Goal: Task Accomplishment & Management: Manage account settings

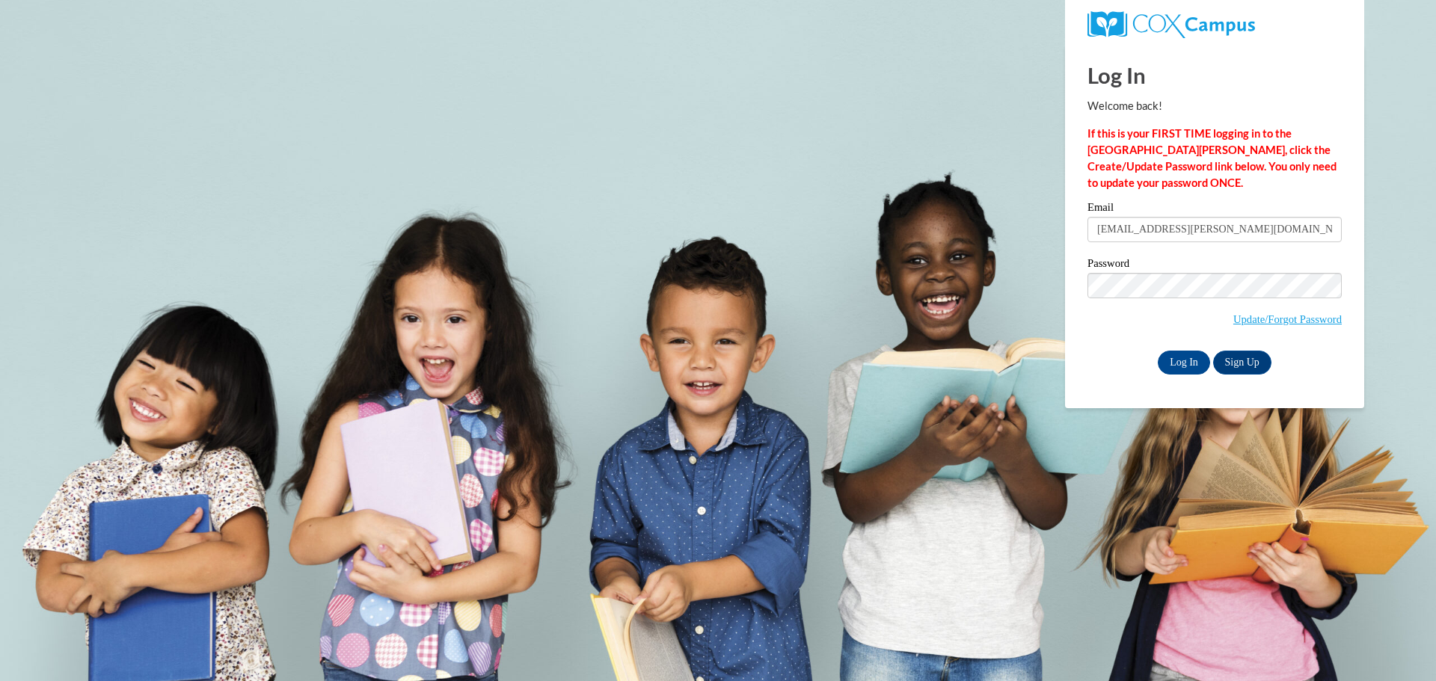
type input "[EMAIL_ADDRESS][PERSON_NAME][PERSON_NAME][DOMAIN_NAME]"
click at [1192, 358] on input "Log In" at bounding box center [1184, 363] width 52 height 24
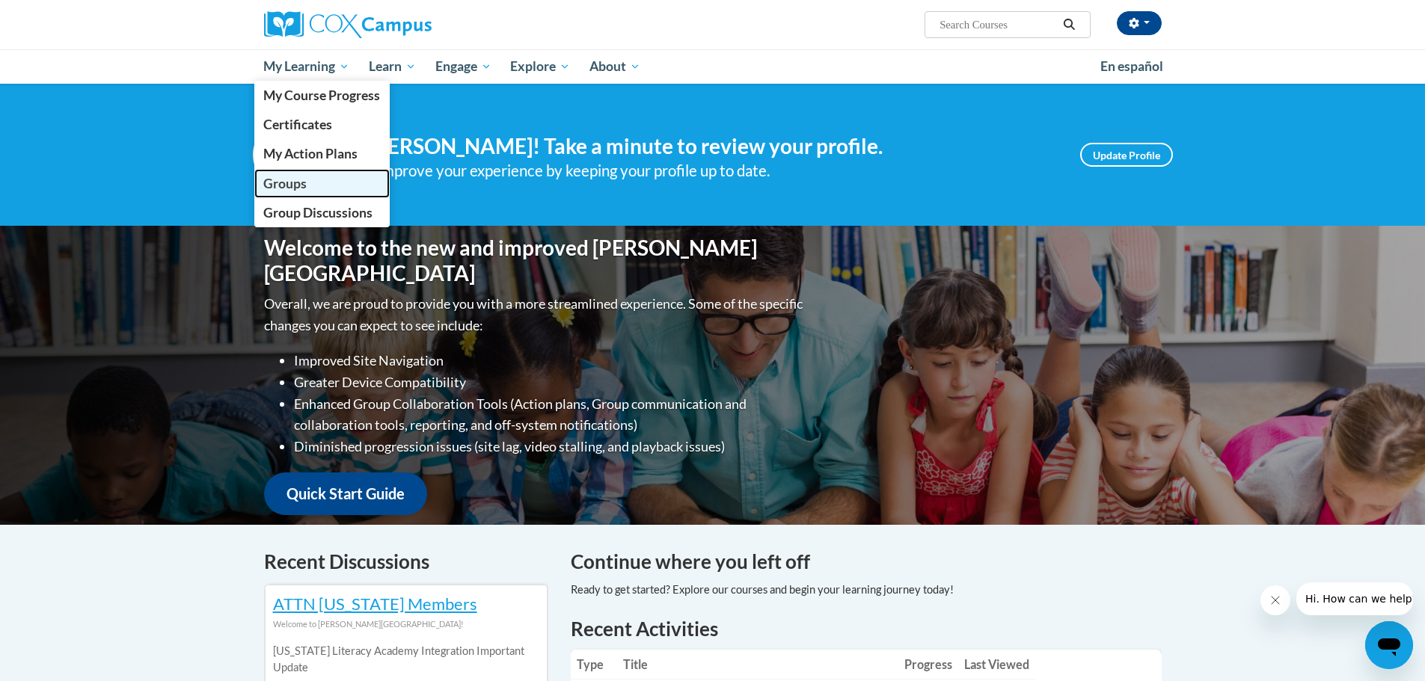
click at [289, 184] on span "Groups" at bounding box center [284, 184] width 43 height 16
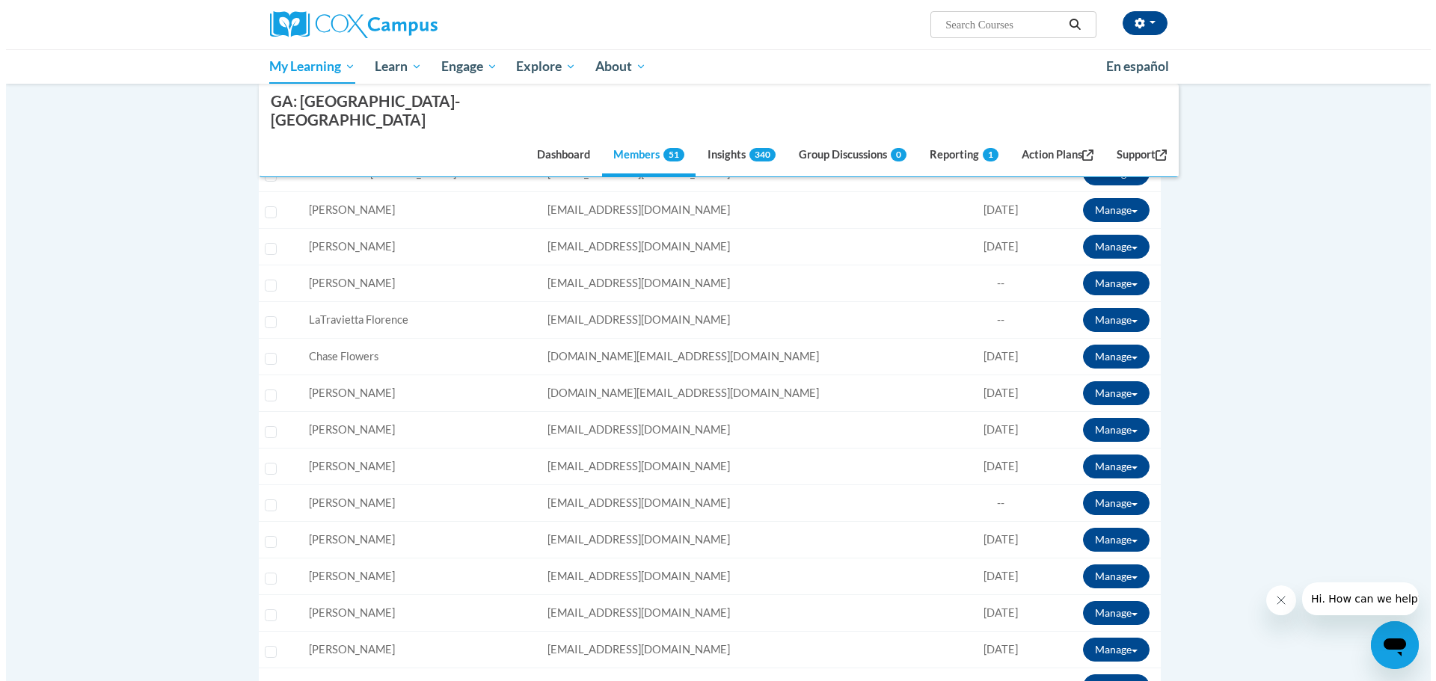
scroll to position [1047, 0]
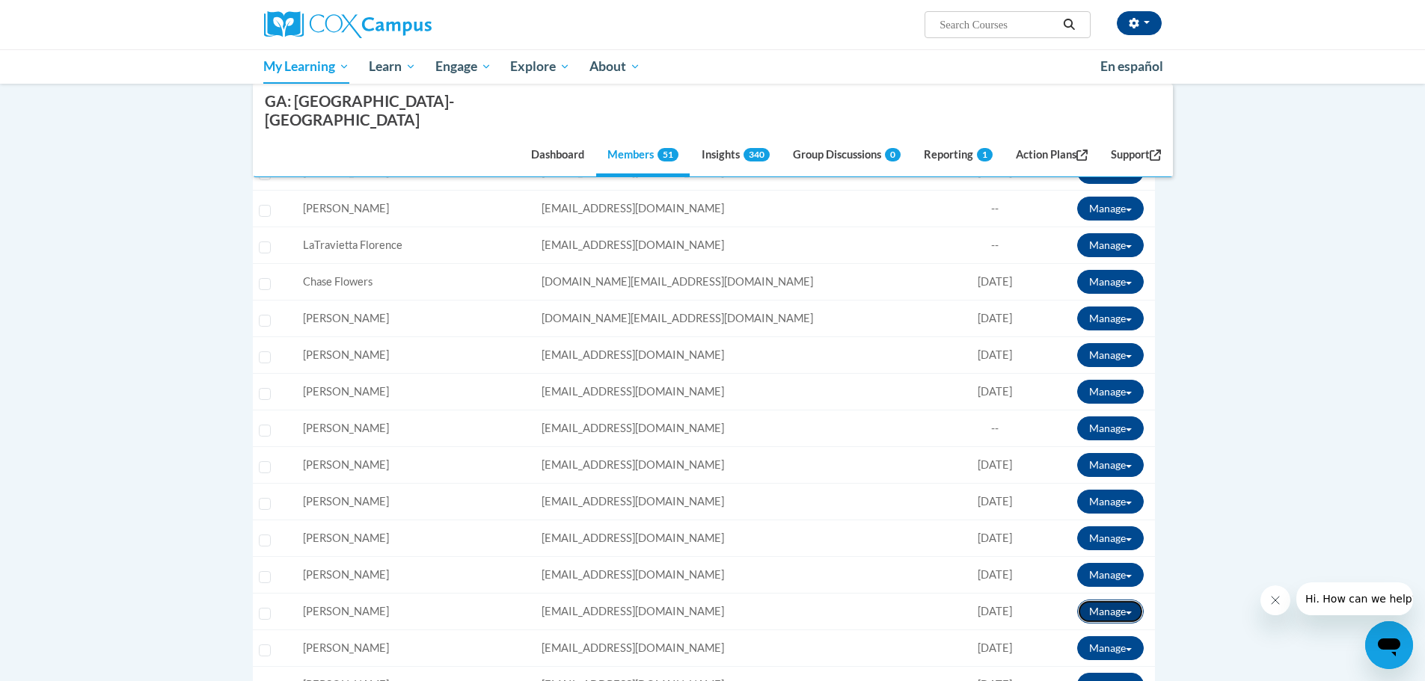
click at [1109, 600] on button "Manage" at bounding box center [1110, 612] width 67 height 24
click at [1088, 654] on link "View Transcript" at bounding box center [1082, 666] width 132 height 24
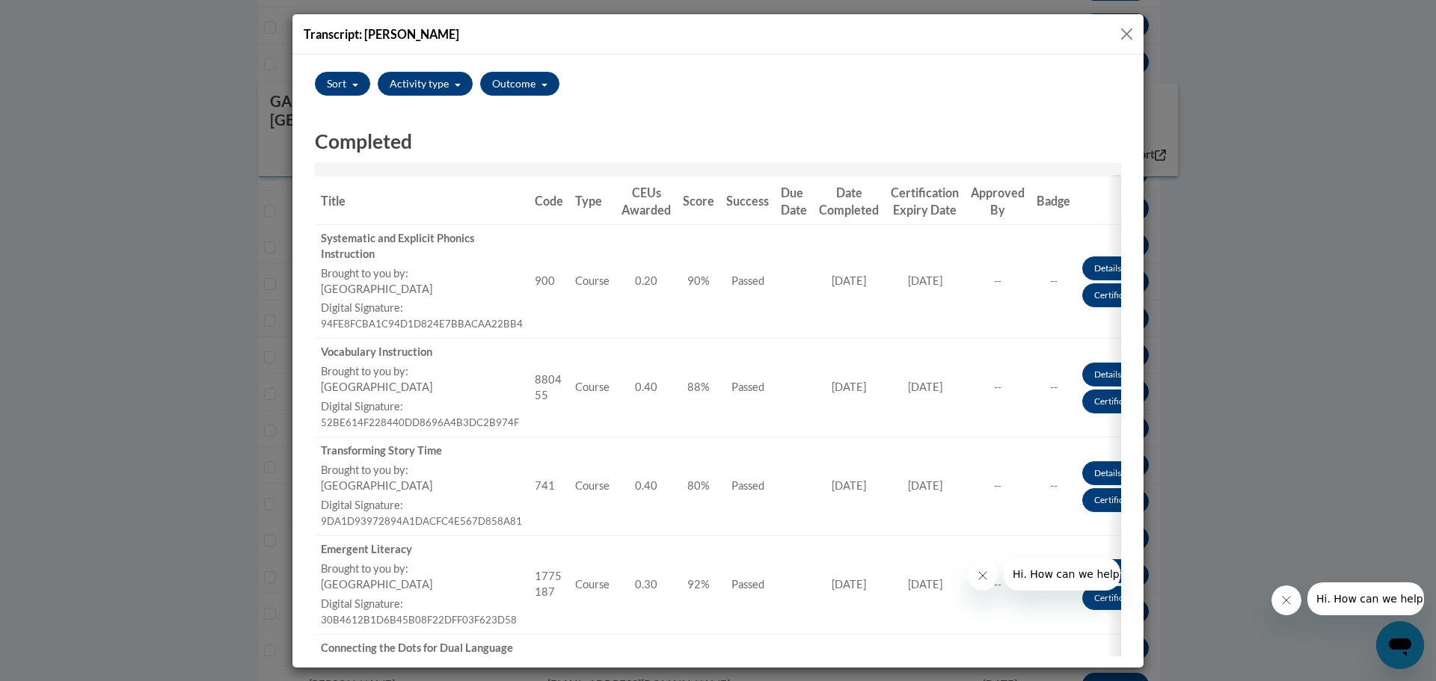
scroll to position [75, 0]
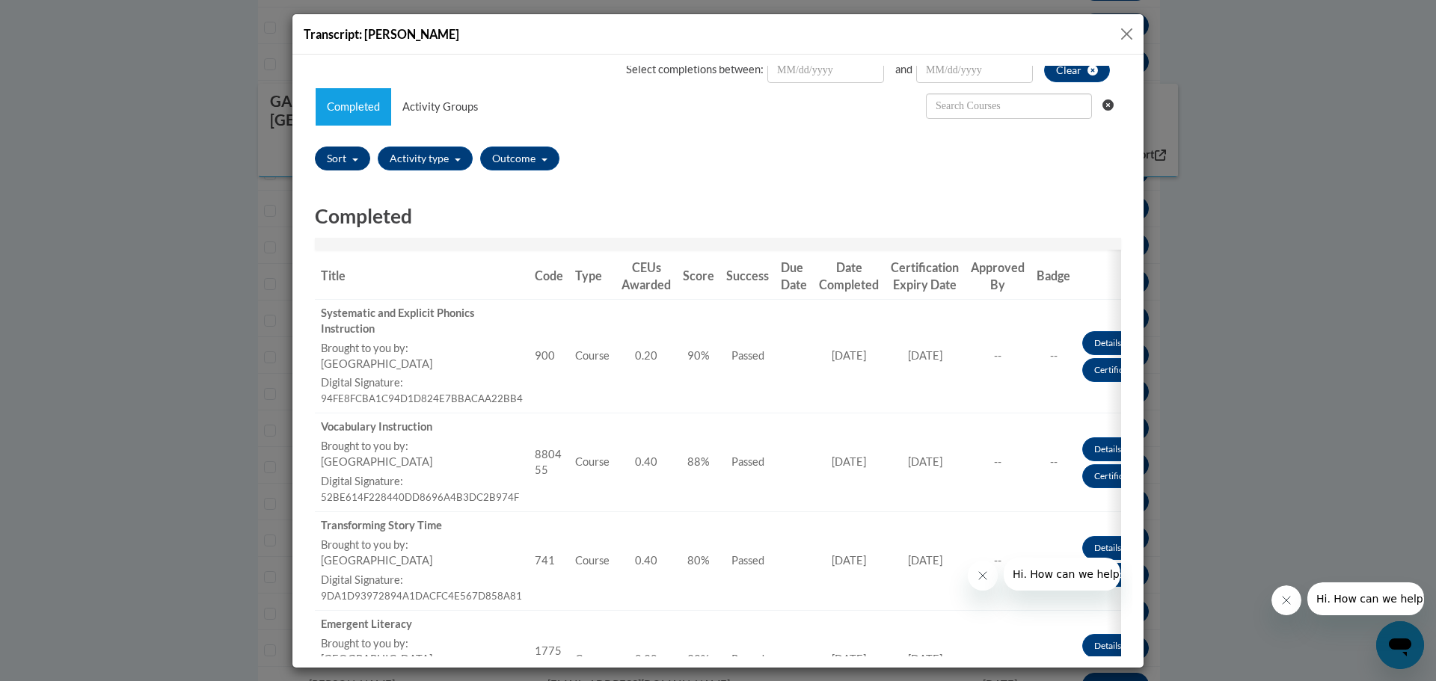
click at [352, 160] on span "button" at bounding box center [355, 159] width 6 height 3
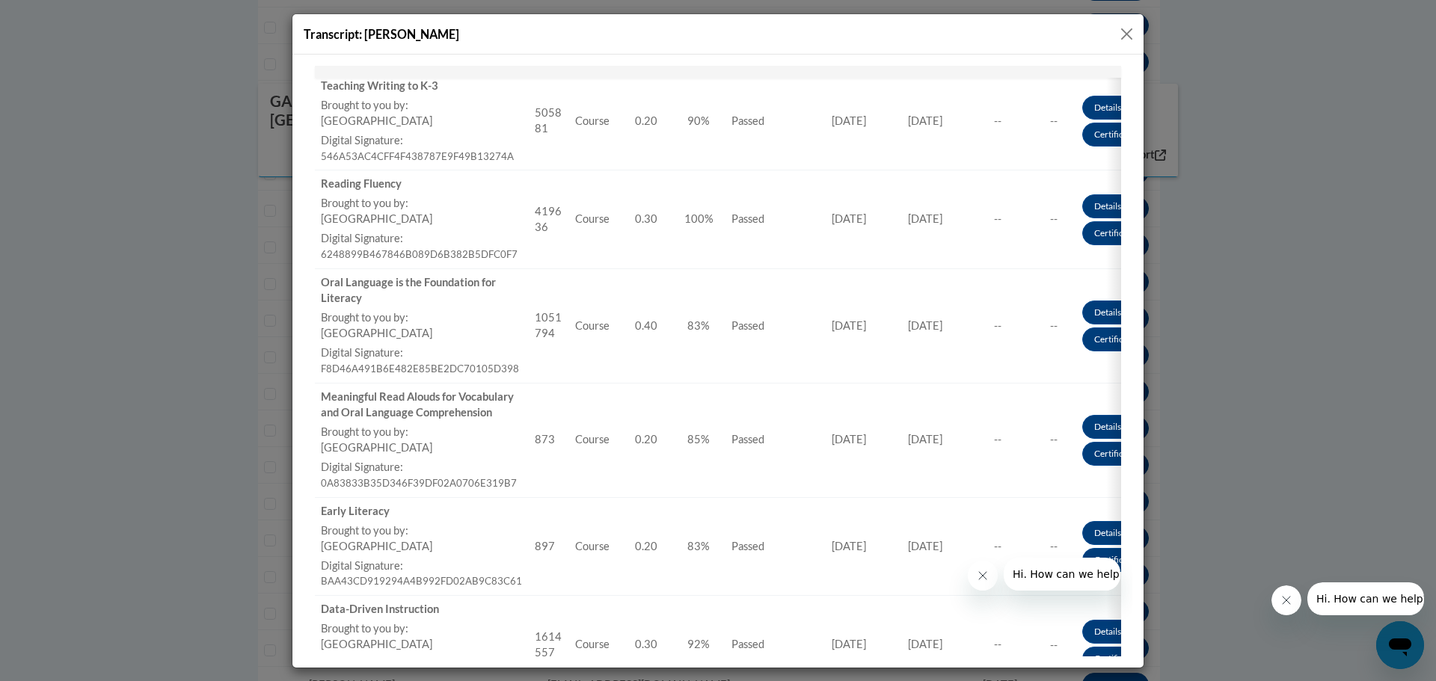
scroll to position [898, 0]
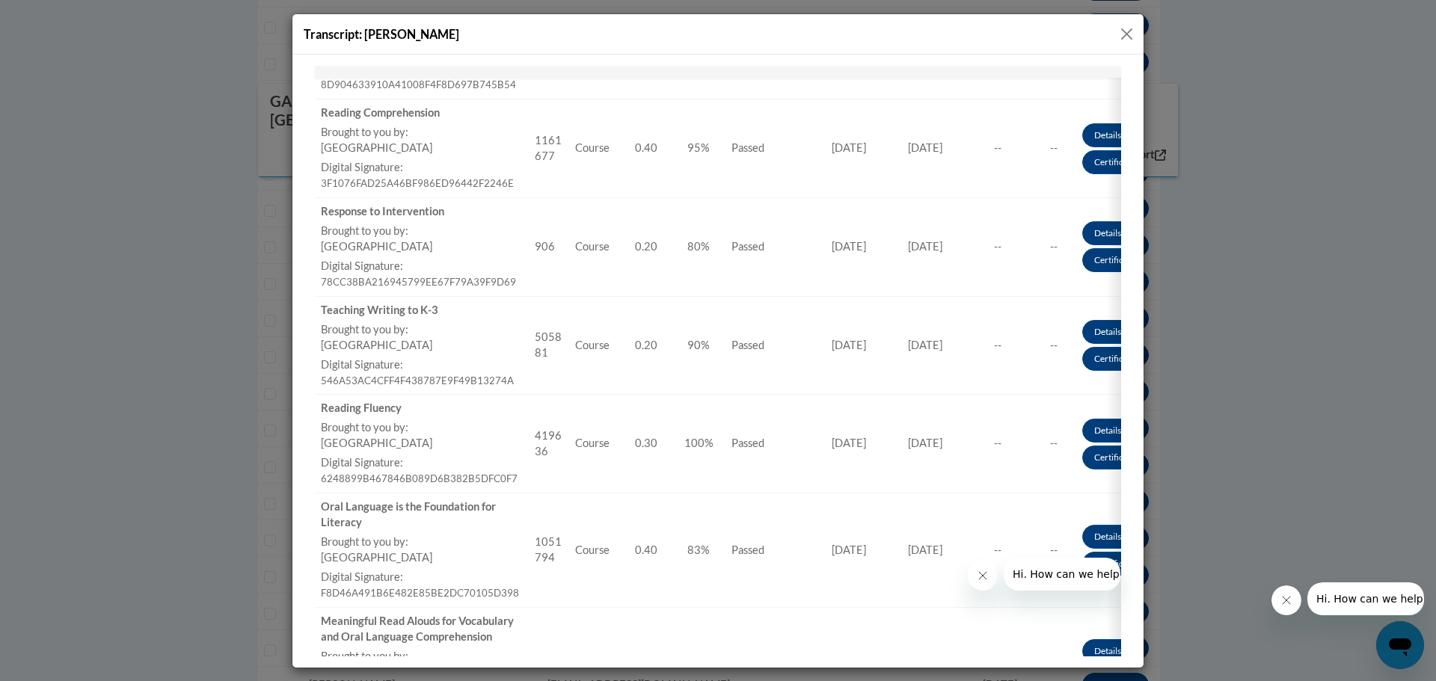
click at [1127, 34] on button "Close" at bounding box center [1126, 34] width 19 height 19
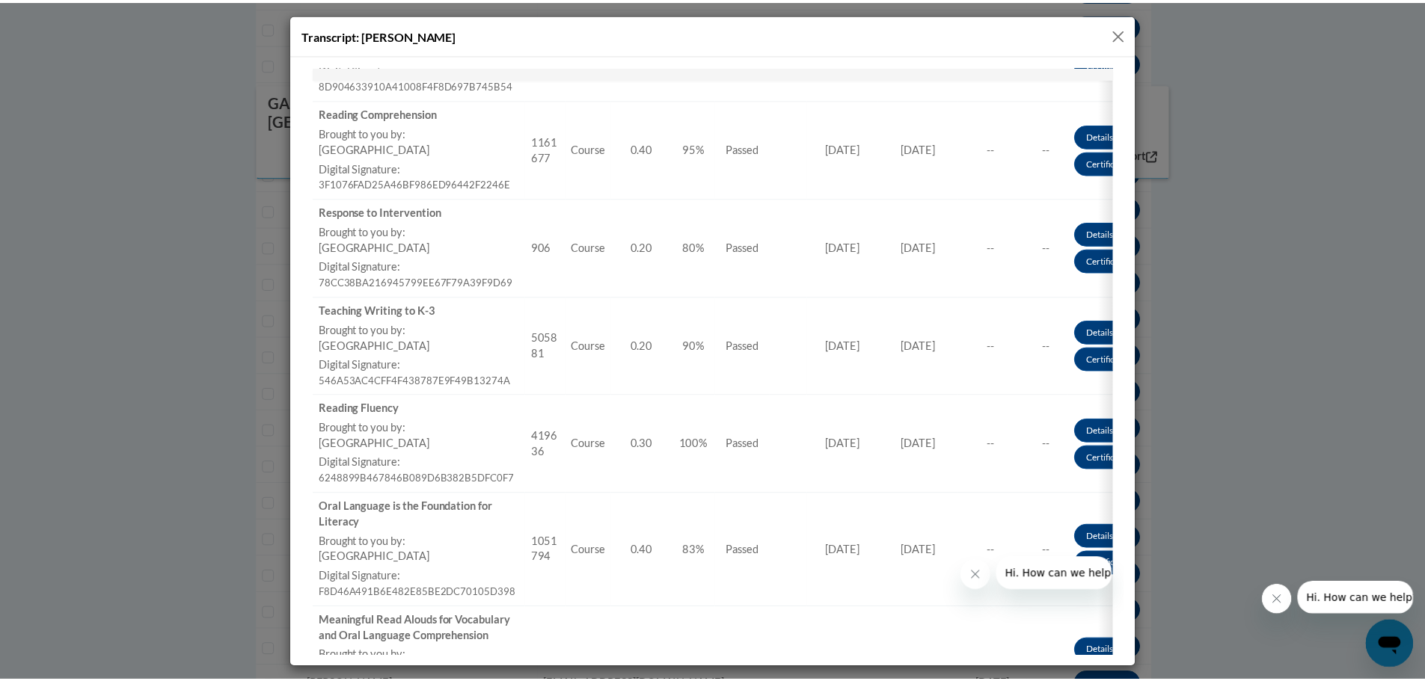
scroll to position [0, 0]
